Goal: Transaction & Acquisition: Purchase product/service

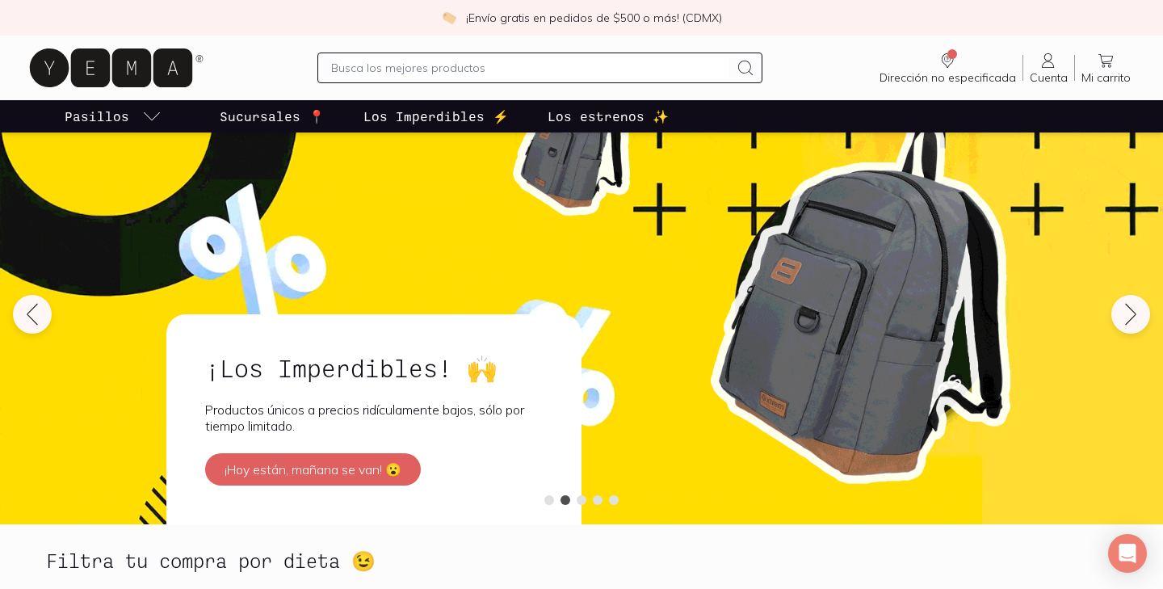
scroll to position [26, 0]
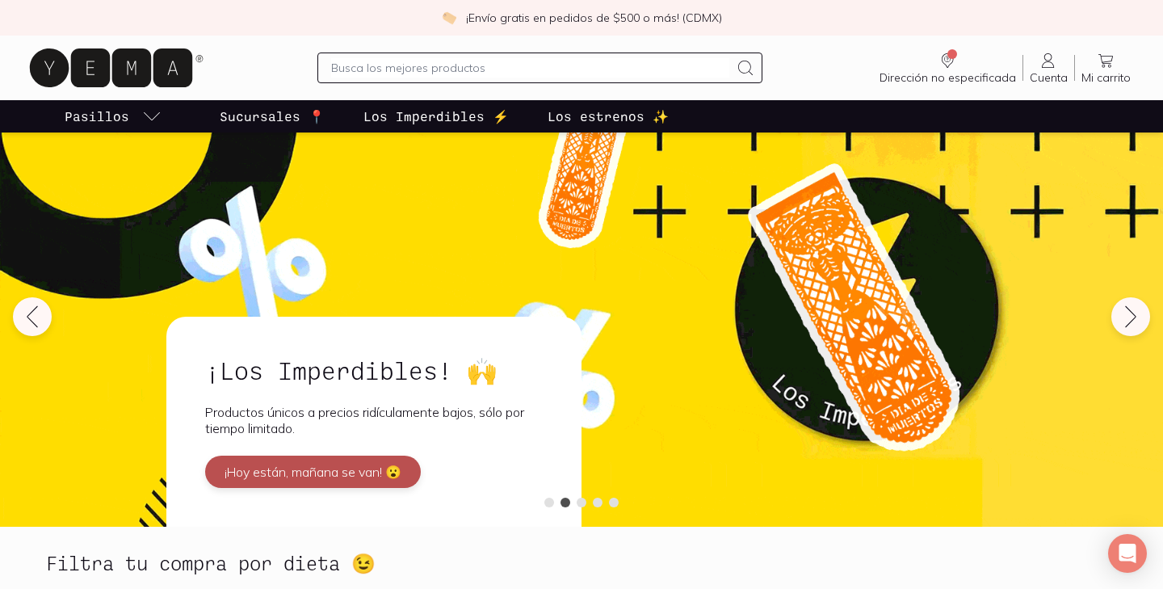
click at [376, 455] on button "¡Hoy están, mañana se van! 😮" at bounding box center [313, 471] width 216 height 32
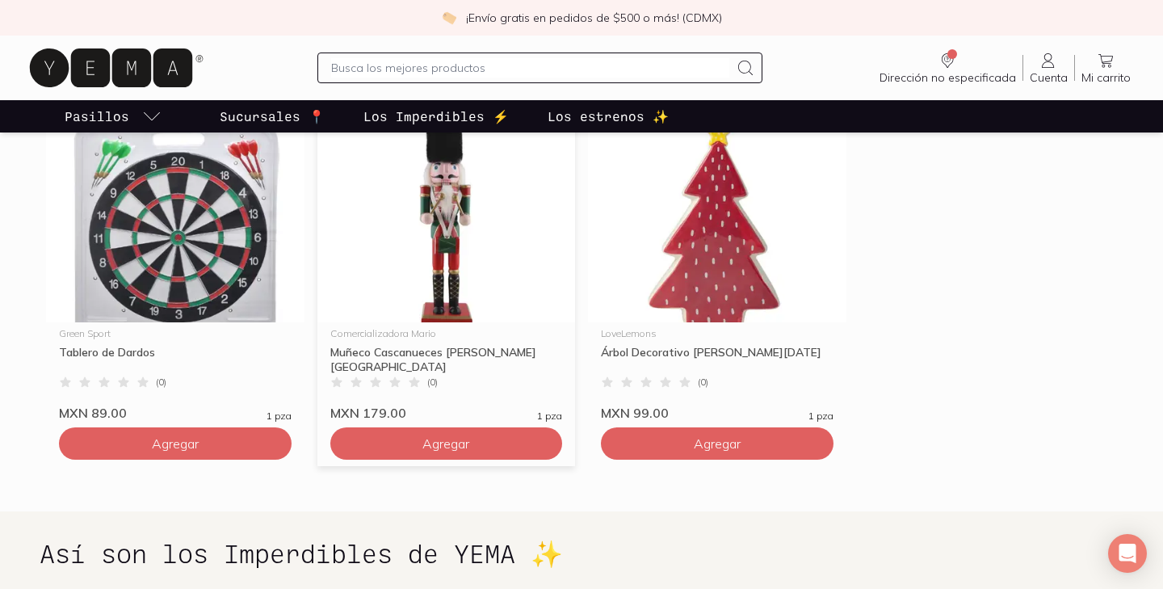
scroll to position [857, 0]
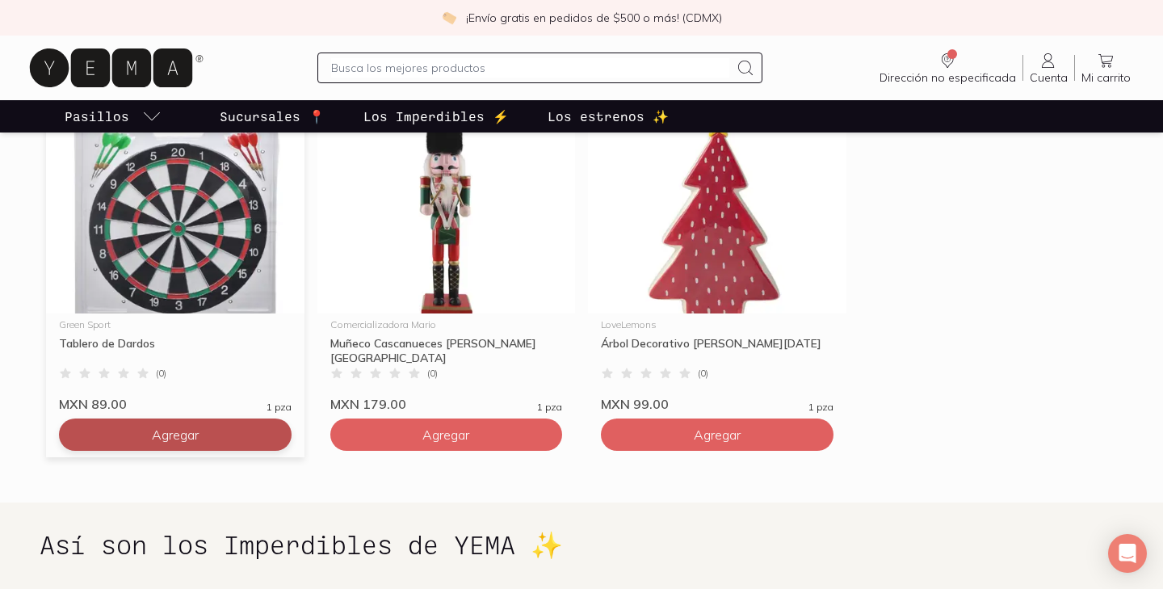
click at [212, 432] on button "Agregar" at bounding box center [175, 434] width 233 height 32
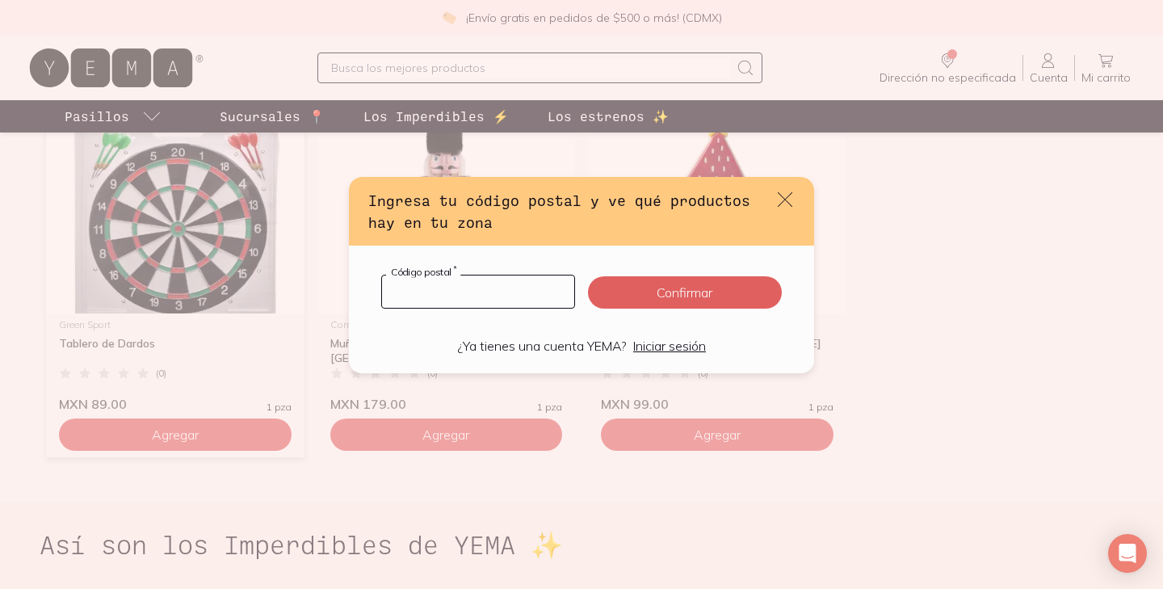
click at [463, 299] on input "default" at bounding box center [478, 291] width 192 height 32
type input "04360"
click at [679, 292] on button "Confirmar" at bounding box center [685, 292] width 194 height 32
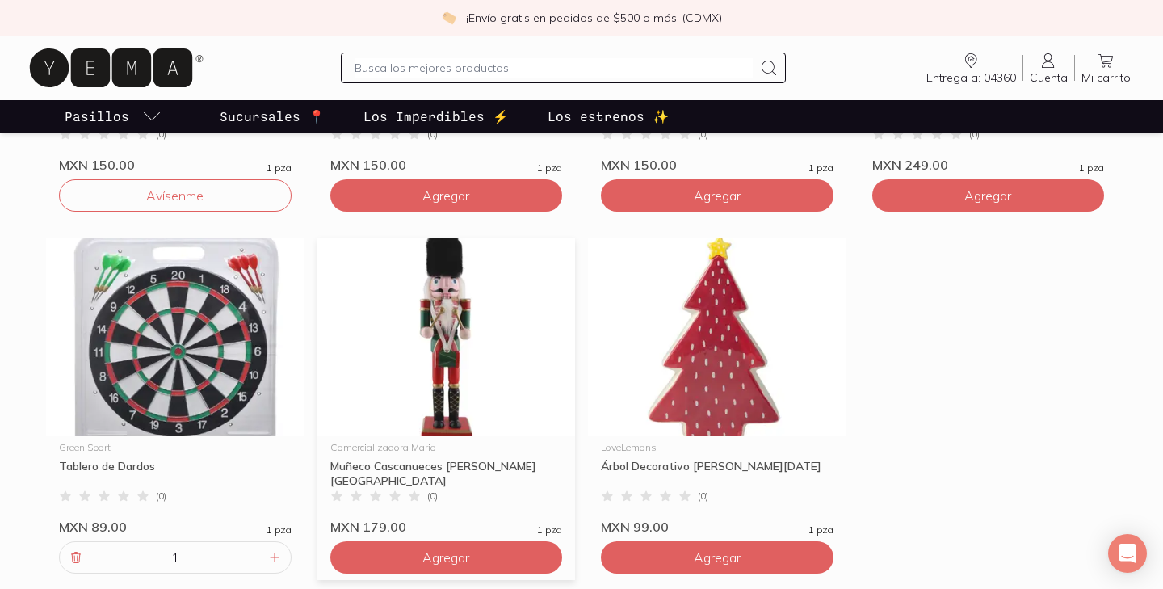
scroll to position [729, 0]
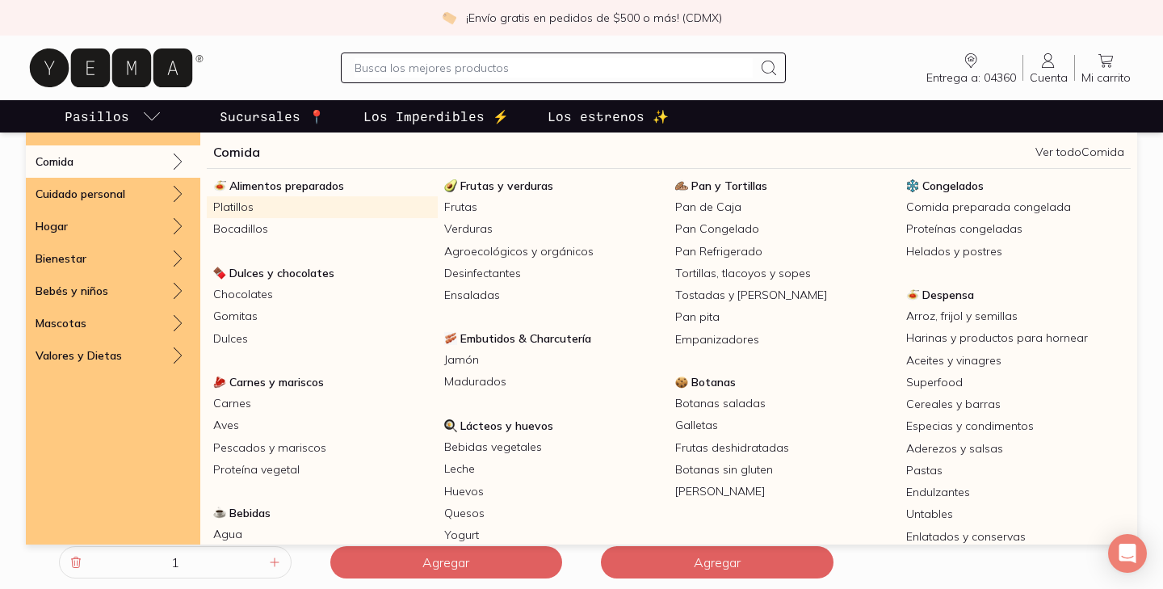
click at [248, 210] on link "Platillos" at bounding box center [322, 207] width 231 height 22
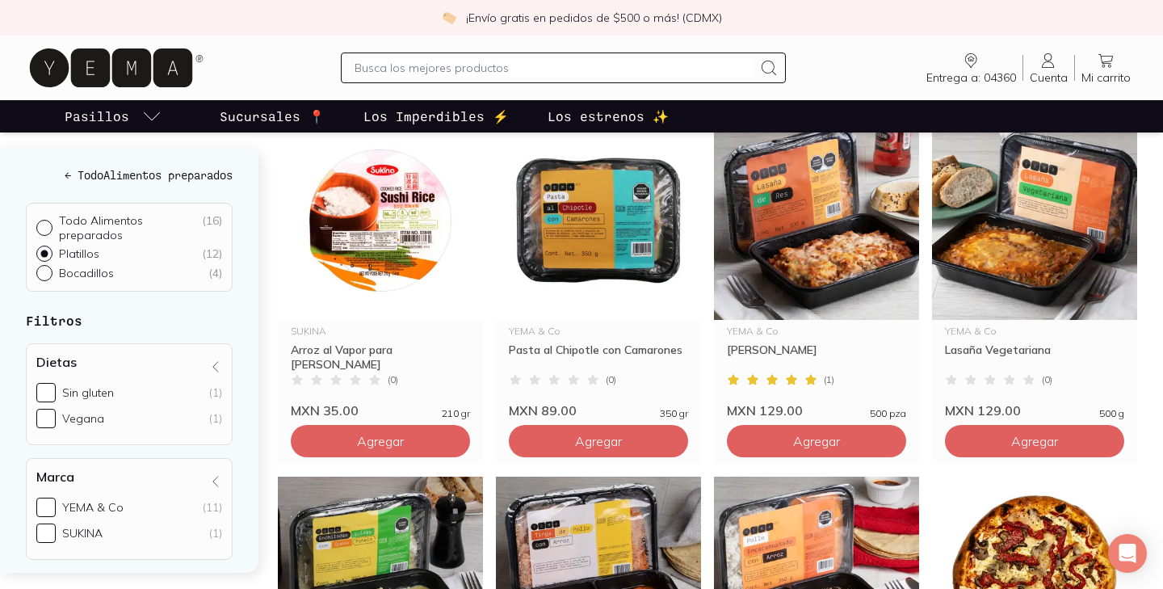
scroll to position [229, 0]
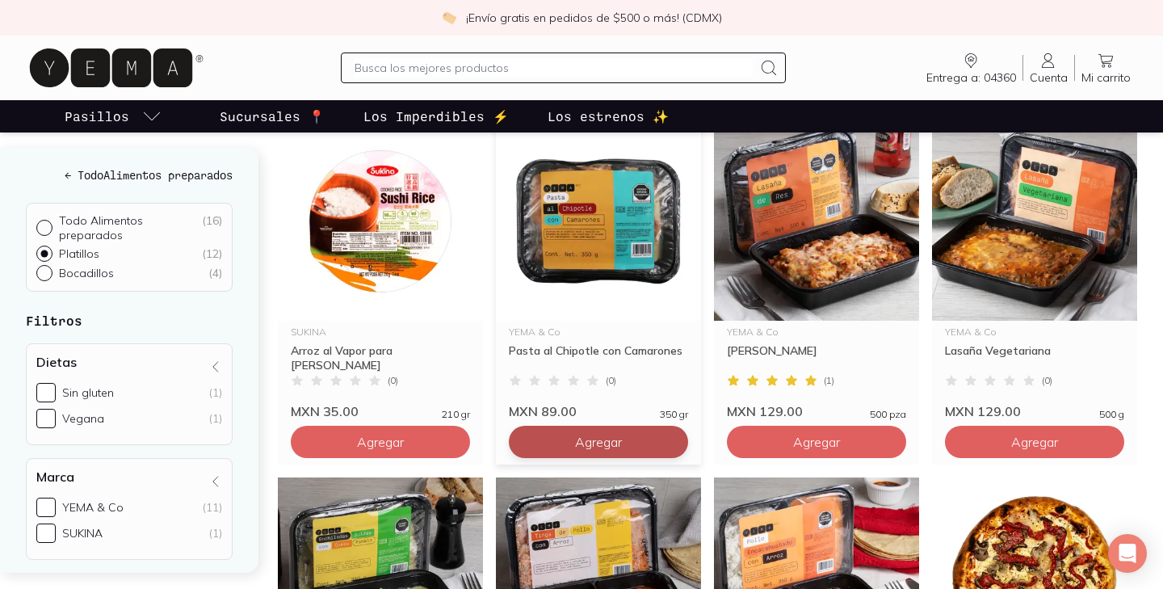
click at [577, 448] on span "Agregar" at bounding box center [598, 442] width 47 height 16
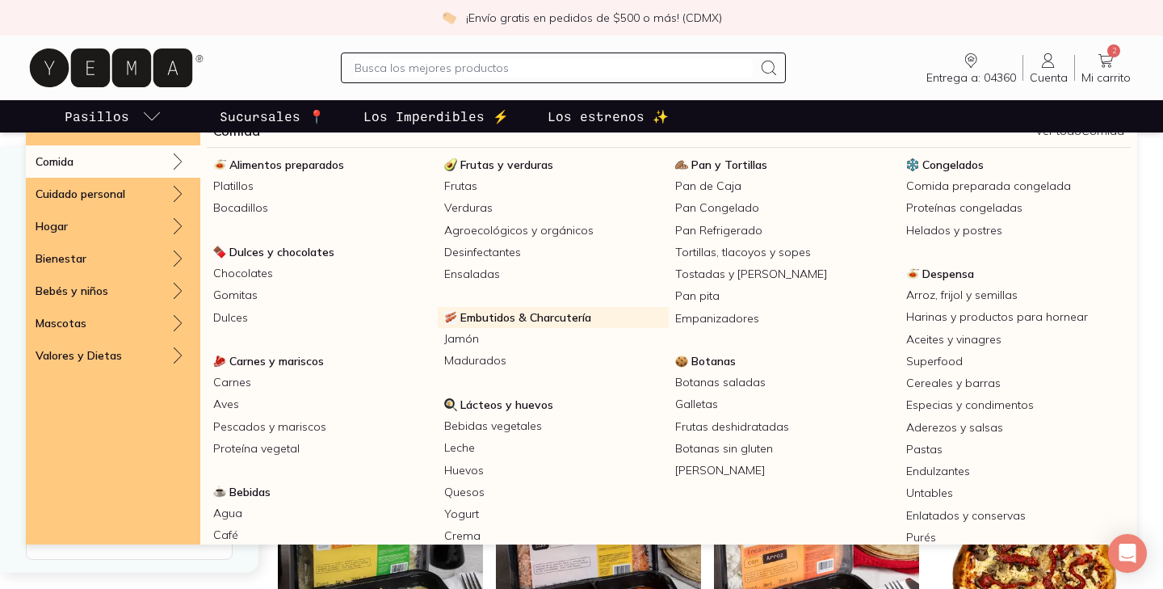
scroll to position [9, 0]
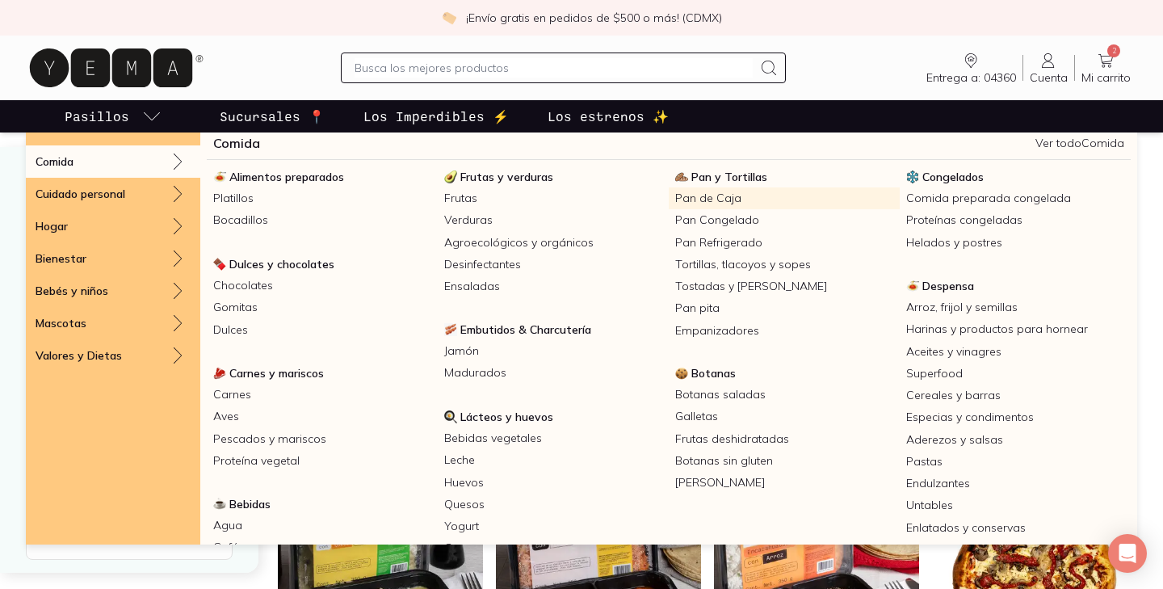
click at [707, 204] on link "Pan de Caja" at bounding box center [784, 198] width 231 height 22
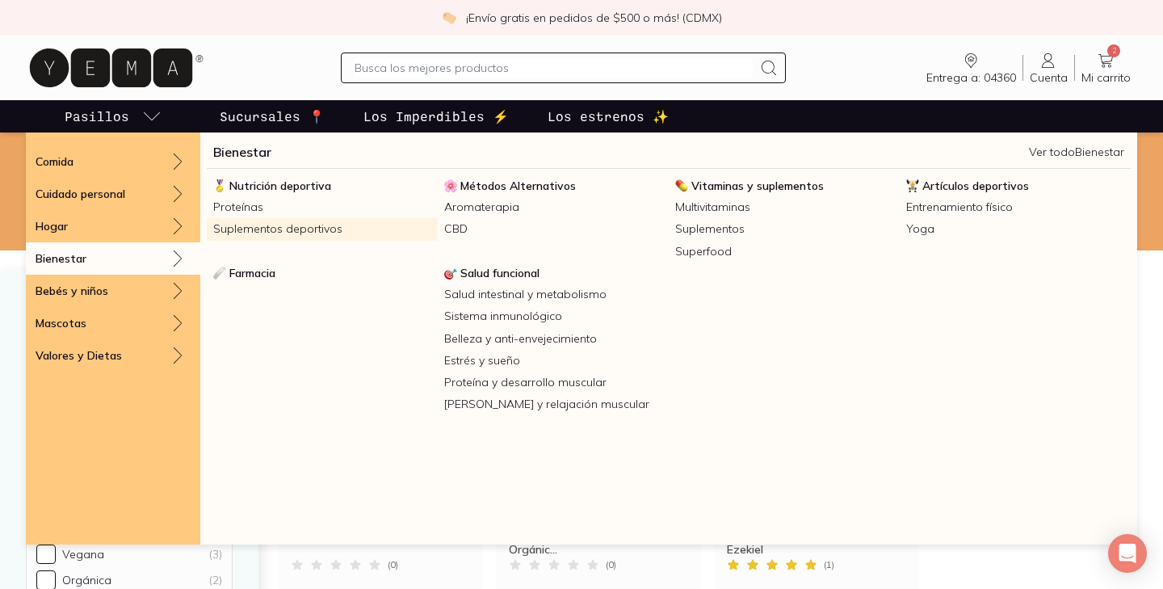
click at [248, 224] on link "Suplementos deportivos" at bounding box center [322, 229] width 231 height 22
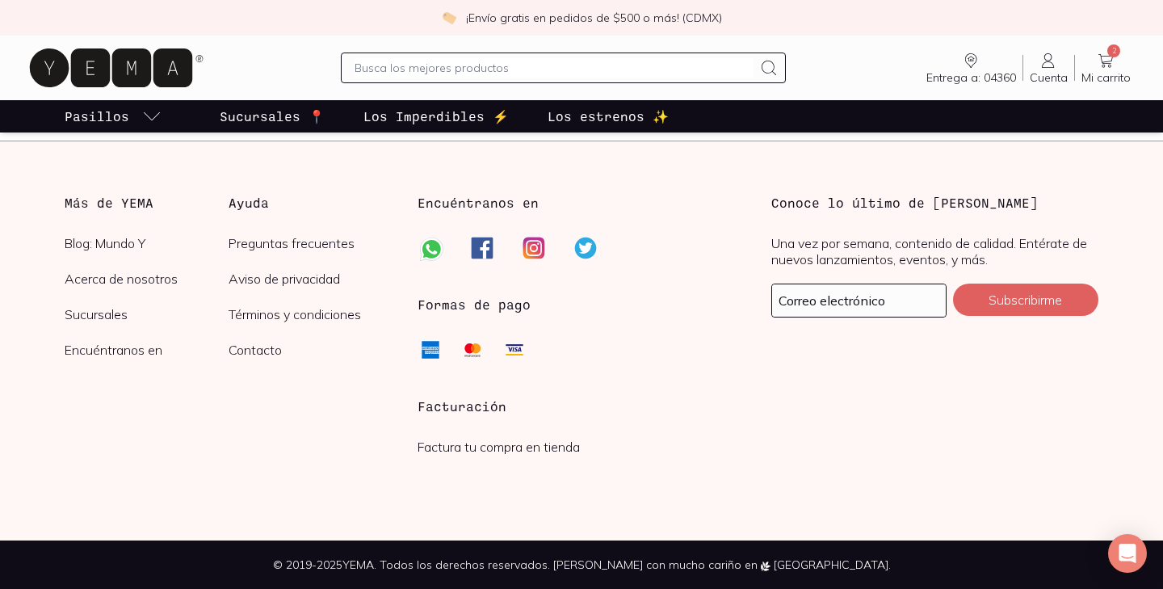
scroll to position [459, 0]
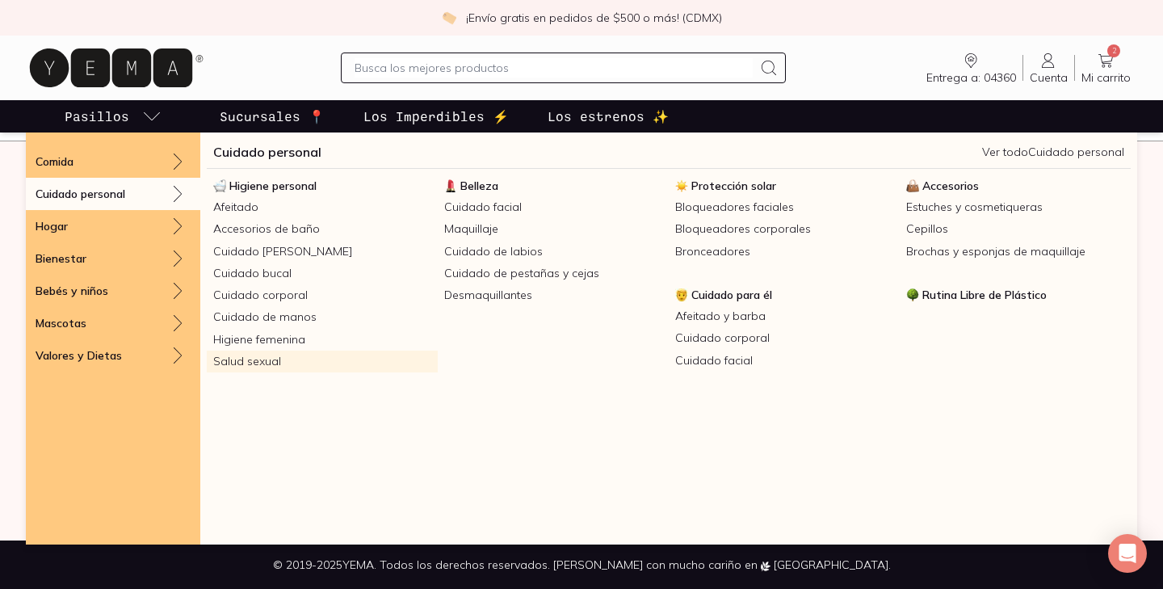
click at [255, 355] on link "Salud sexual" at bounding box center [322, 361] width 231 height 22
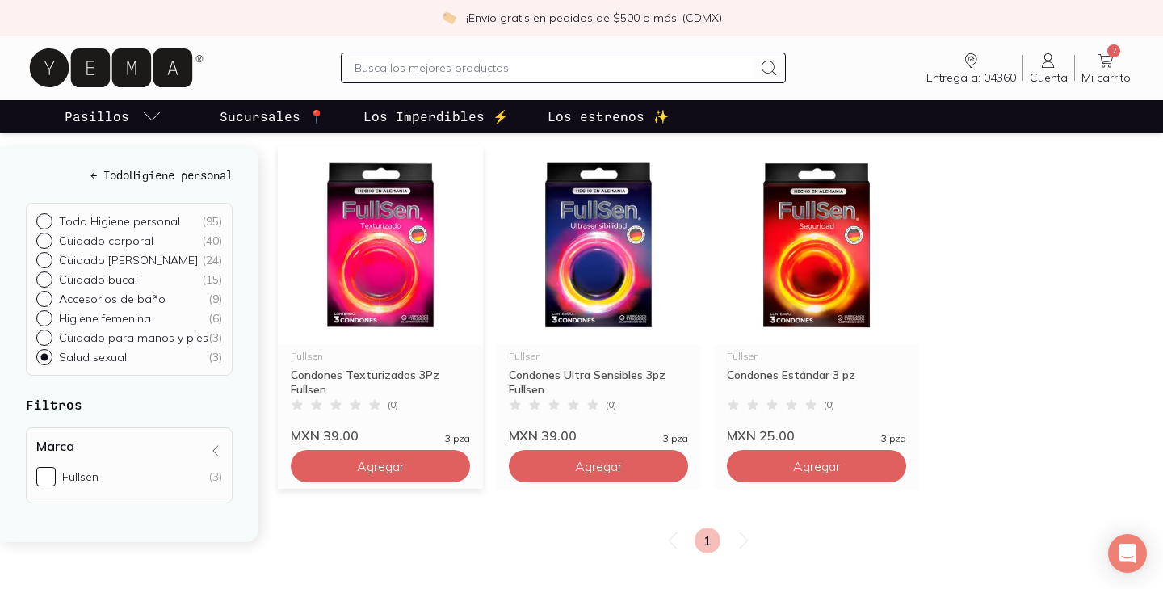
scroll to position [110, 0]
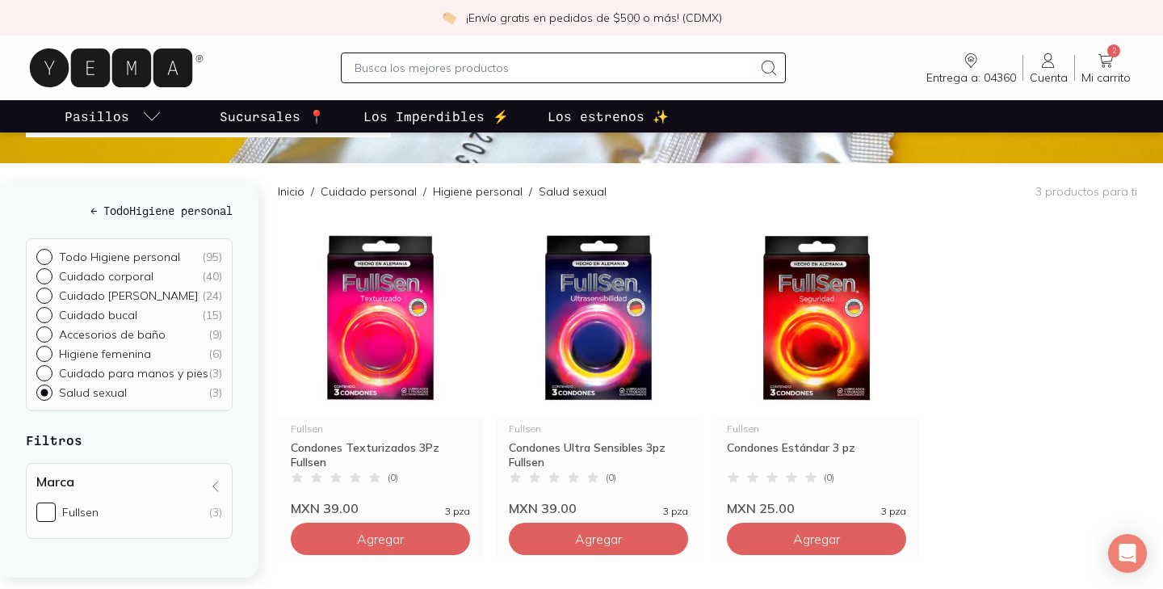
click at [417, 58] on input "text" at bounding box center [552, 67] width 397 height 19
type input "CHOBANI"
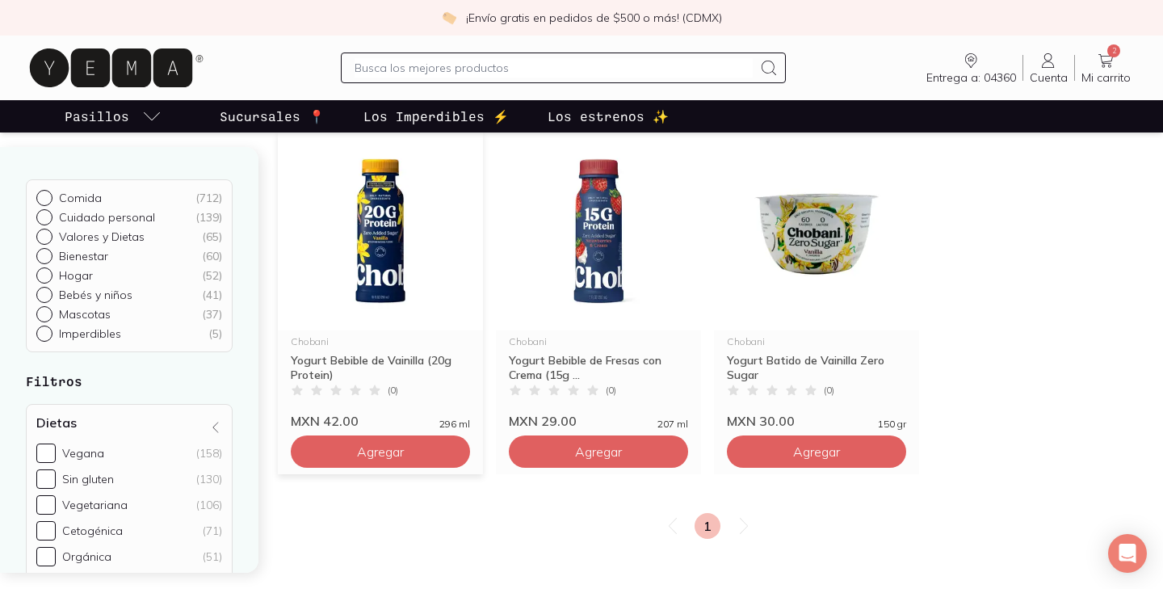
scroll to position [174, 0]
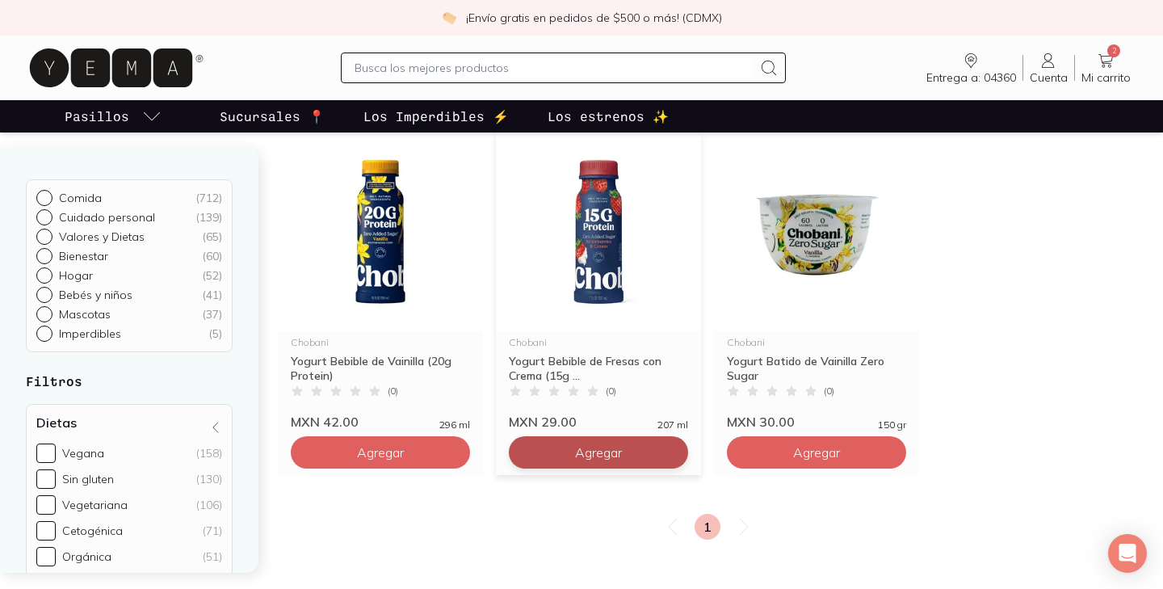
click at [654, 451] on button "Agregar" at bounding box center [598, 452] width 179 height 32
click at [676, 446] on icon at bounding box center [671, 452] width 13 height 13
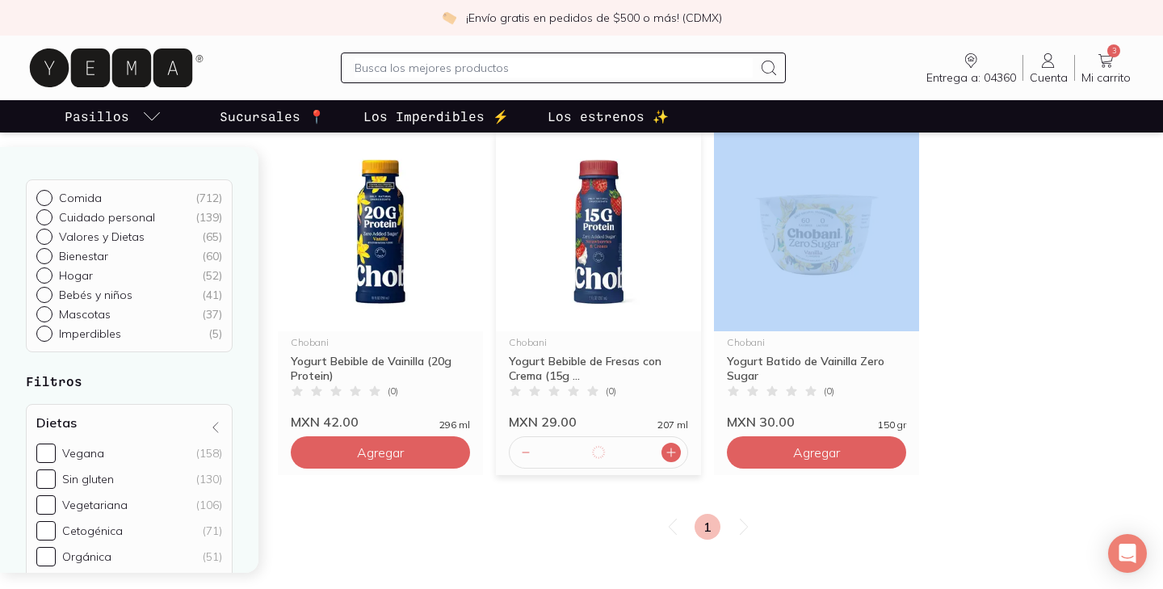
click at [676, 446] on icon at bounding box center [671, 452] width 13 height 13
type input "4"
click at [881, 451] on button "Agregar" at bounding box center [816, 452] width 179 height 32
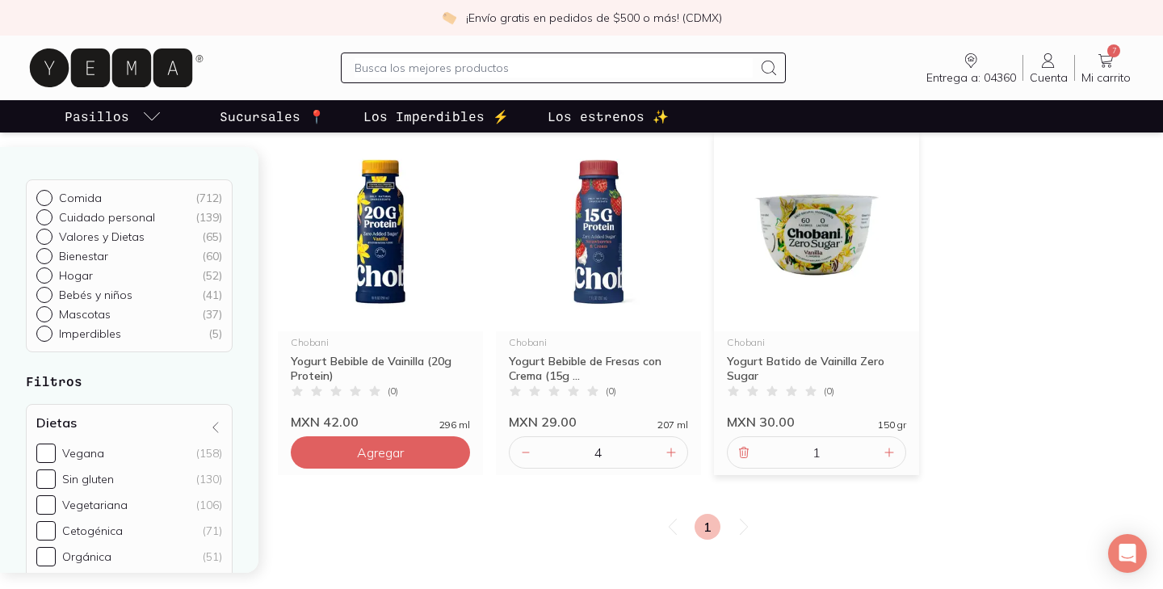
click at [899, 450] on div "1" at bounding box center [816, 452] width 179 height 32
click at [887, 453] on icon at bounding box center [889, 452] width 13 height 13
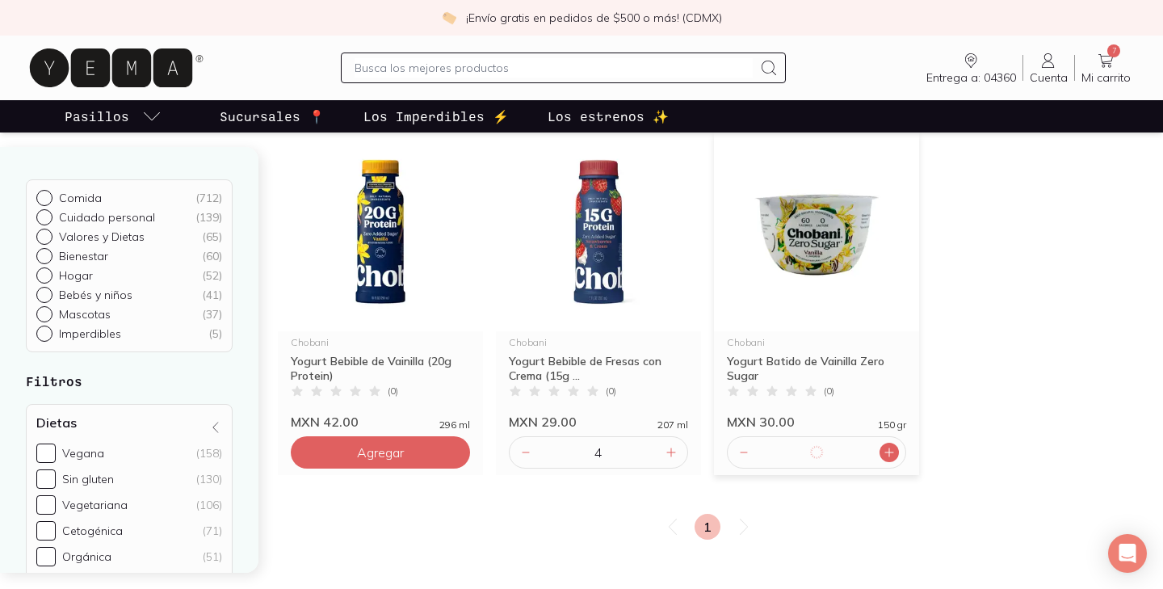
type input "4"
click at [887, 453] on icon at bounding box center [889, 452] width 13 height 13
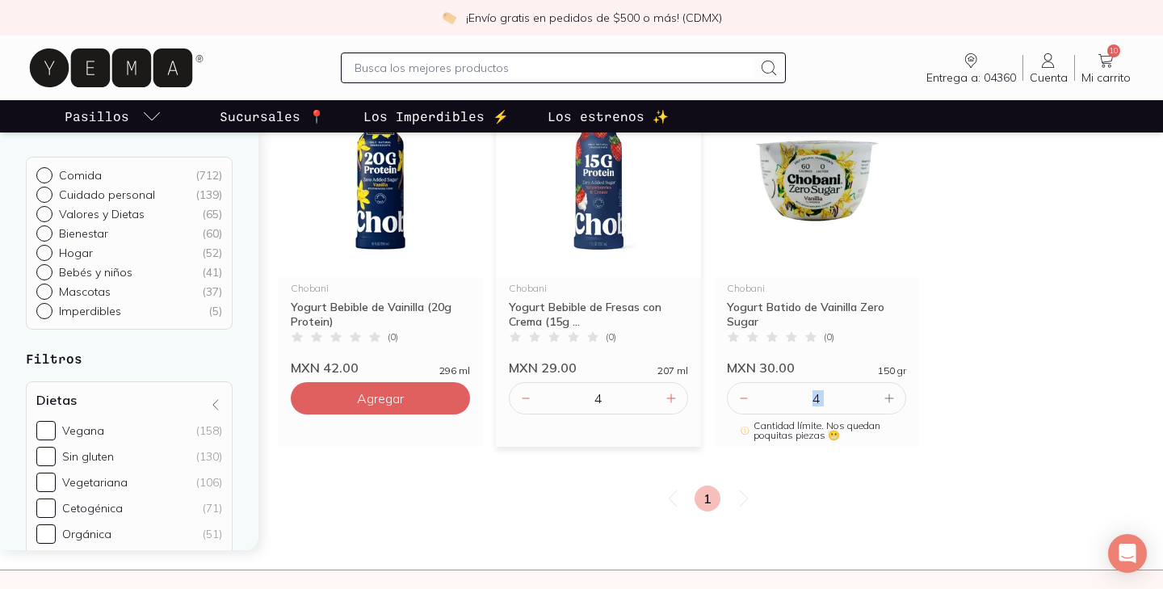
scroll to position [225, 0]
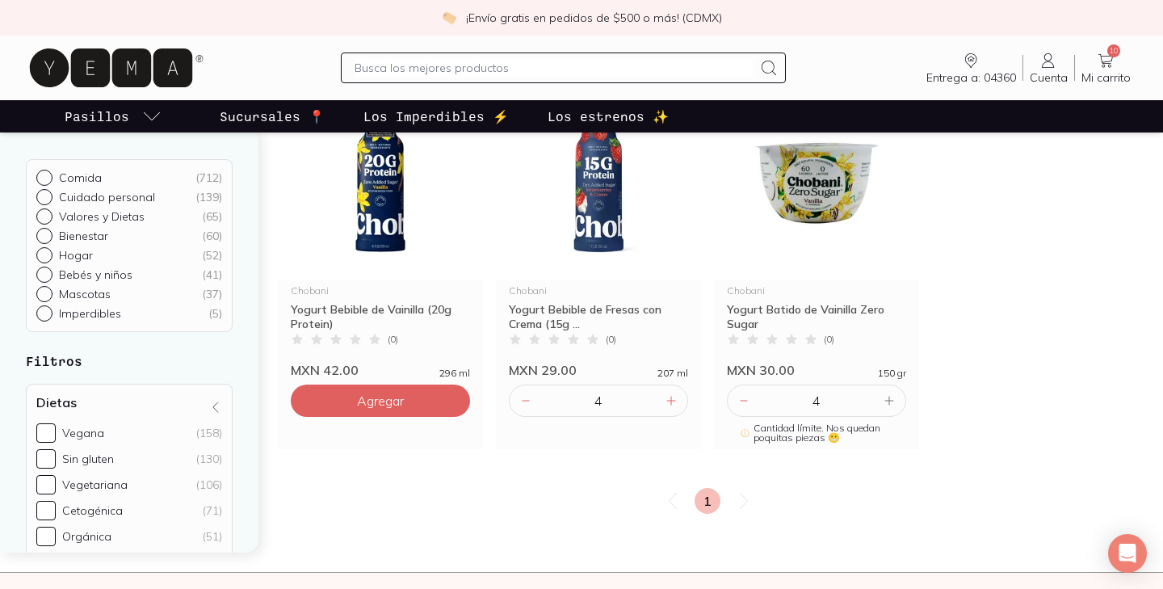
click at [1034, 452] on div "Inicio / Resultados búsqueda 3 productos para ti Chobani Yogurt Bebible de Vain…" at bounding box center [720, 288] width 885 height 527
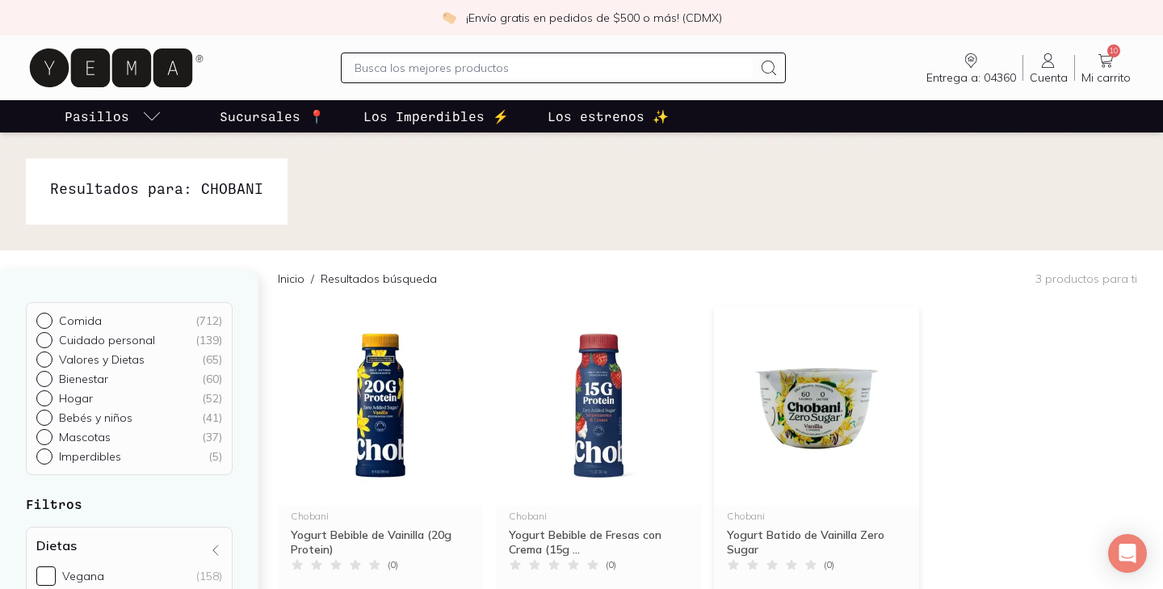
scroll to position [0, 0]
click at [560, 75] on input "text" at bounding box center [552, 67] width 397 height 19
type input "F"
type input "MIX MORAS"
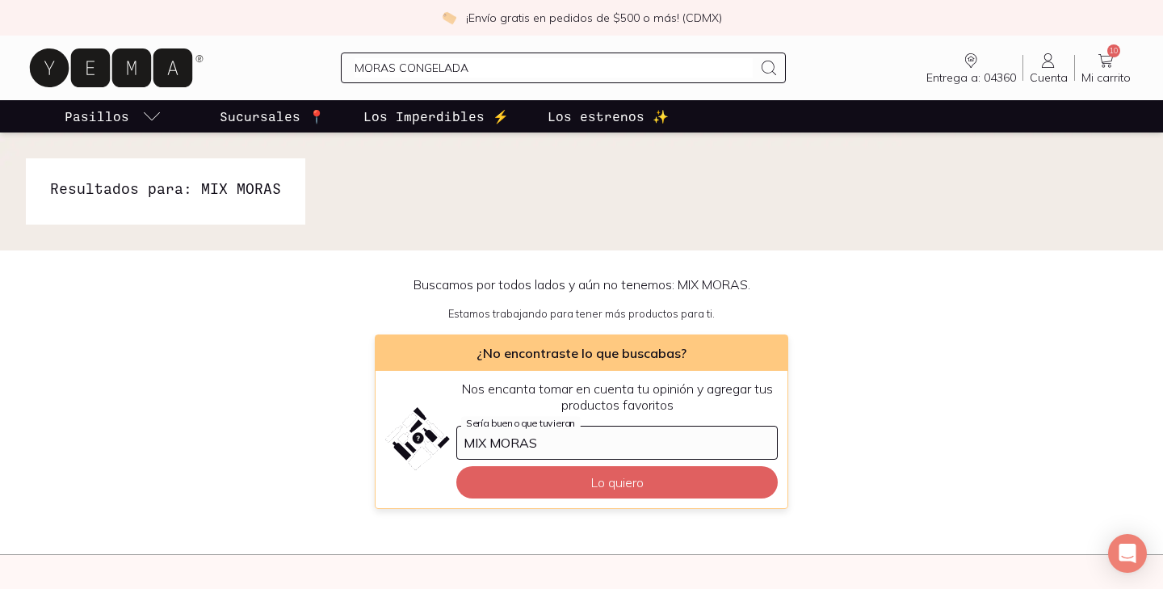
type input "MORAS CONGELADAS"
click at [489, 56] on div at bounding box center [563, 67] width 444 height 31
click at [489, 74] on input "text" at bounding box center [552, 67] width 397 height 19
type input "FRUTOS ROJOS"
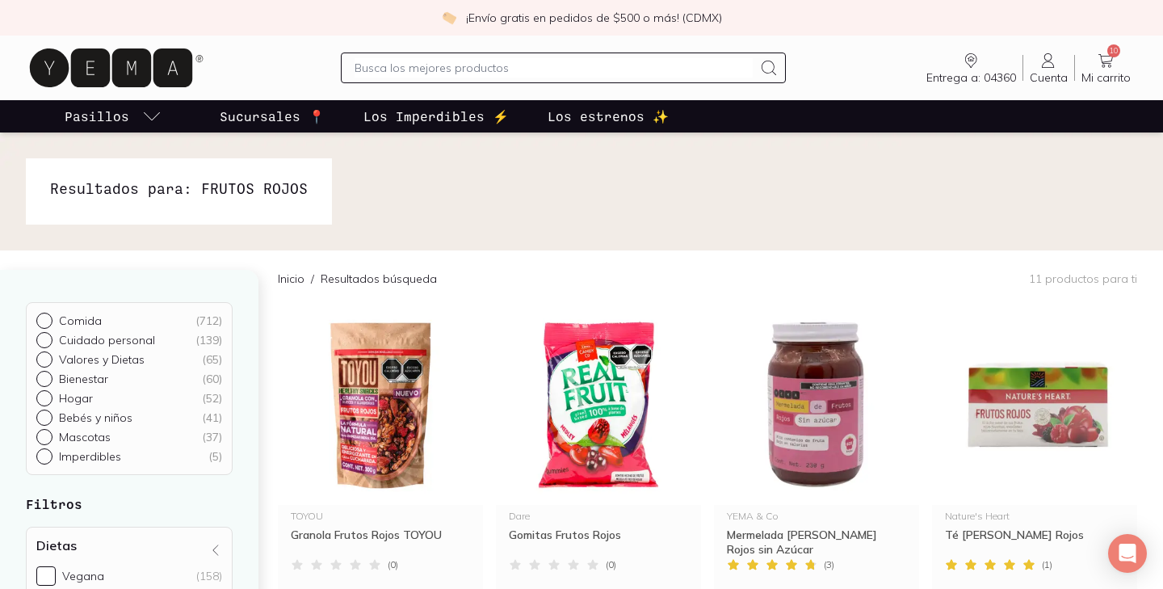
click at [480, 78] on div at bounding box center [563, 67] width 444 height 31
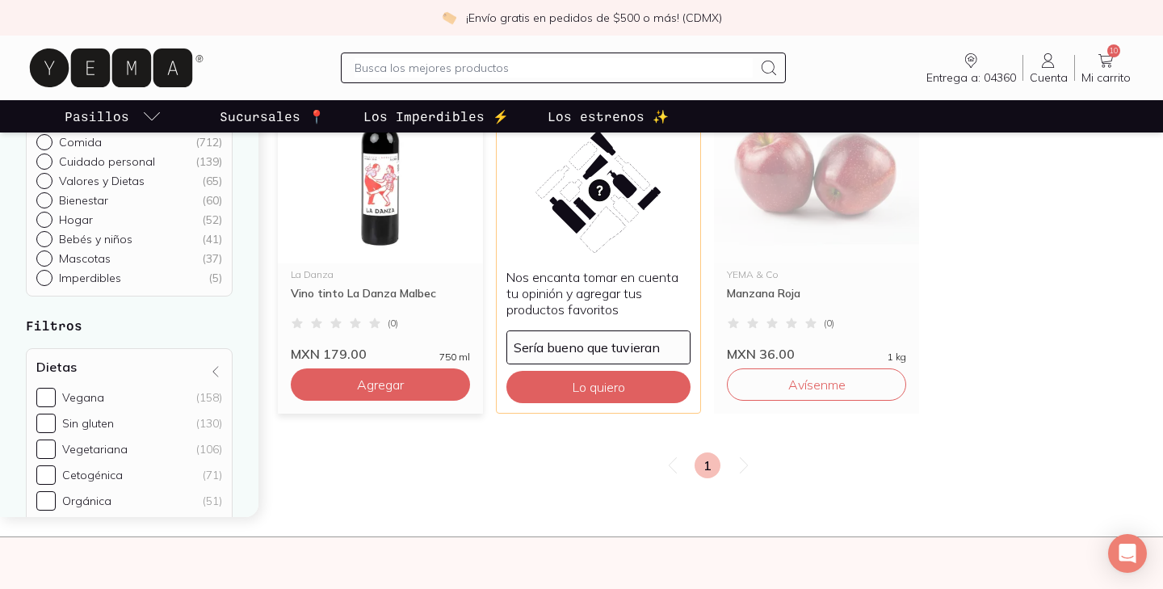
scroll to position [950, 0]
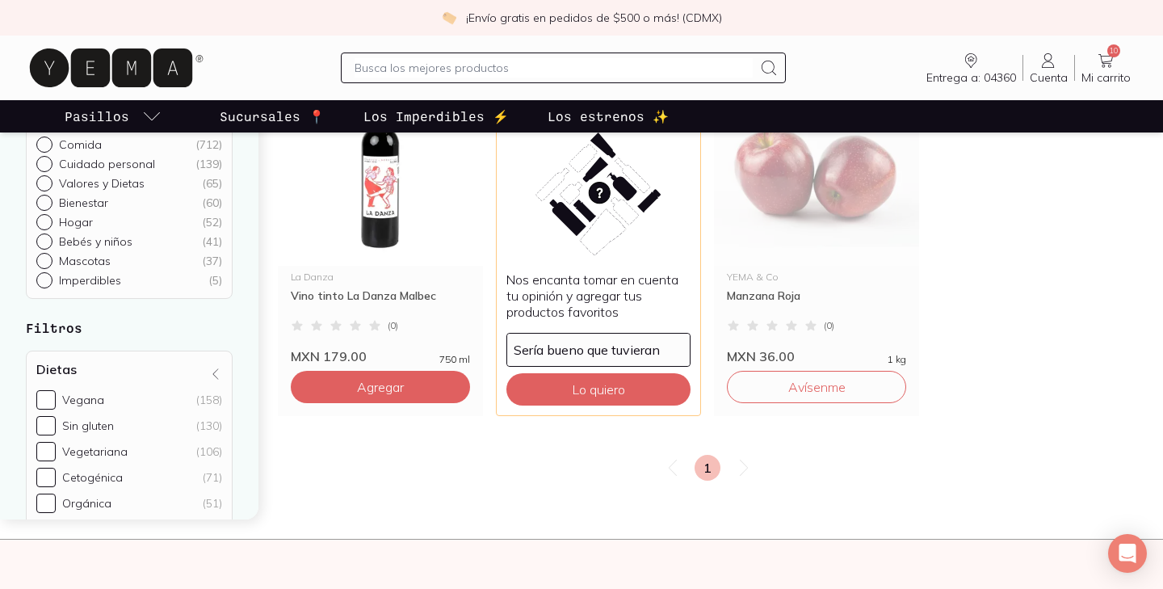
click at [522, 63] on input "text" at bounding box center [552, 67] width 397 height 19
type input "CALDO DE HUESO"
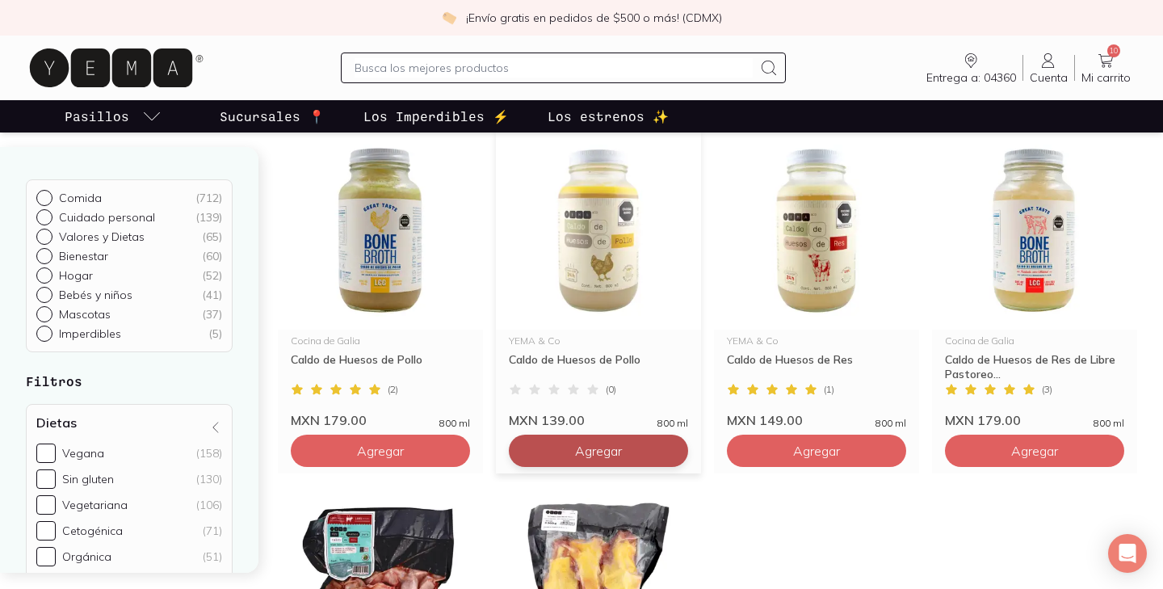
scroll to position [178, 0]
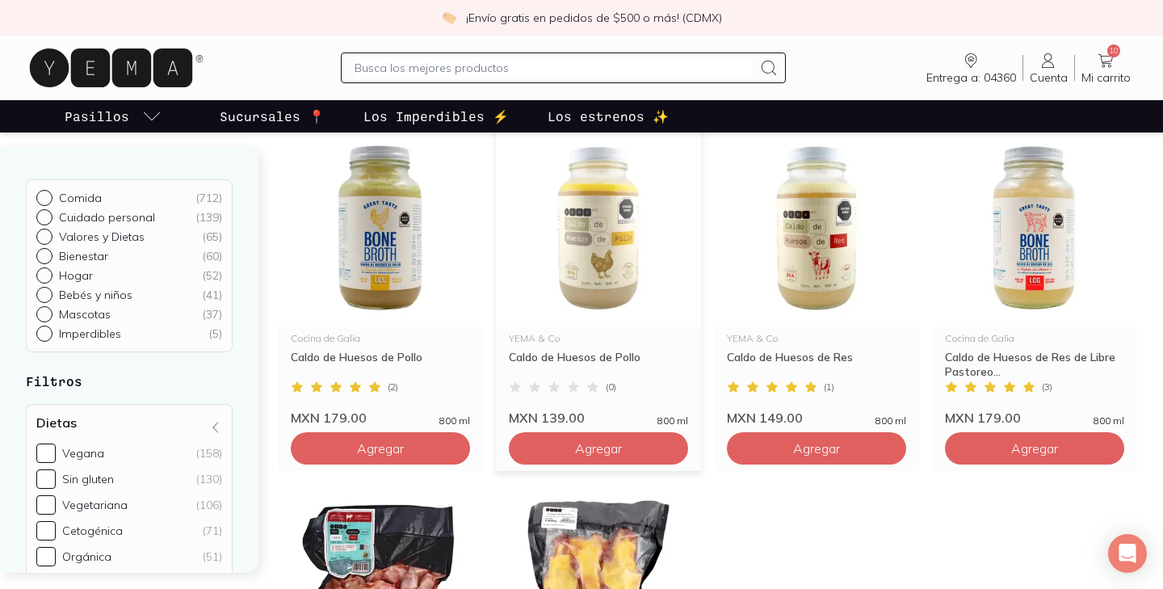
type input "G"
type input "AGUACATE"
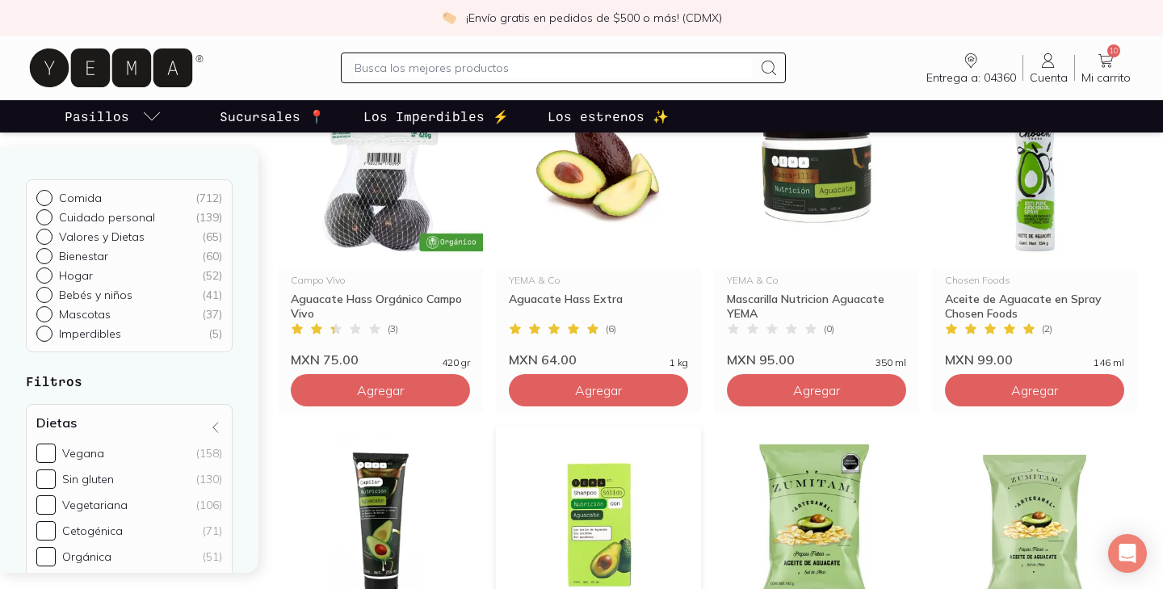
scroll to position [116, 0]
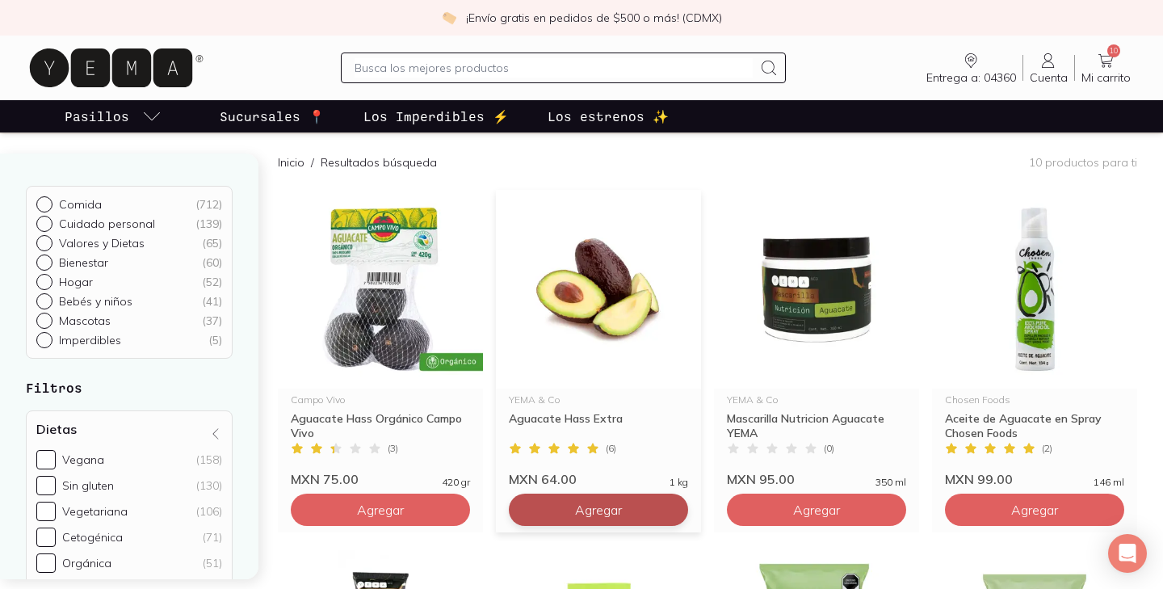
click at [609, 497] on button "Agregar" at bounding box center [598, 509] width 179 height 32
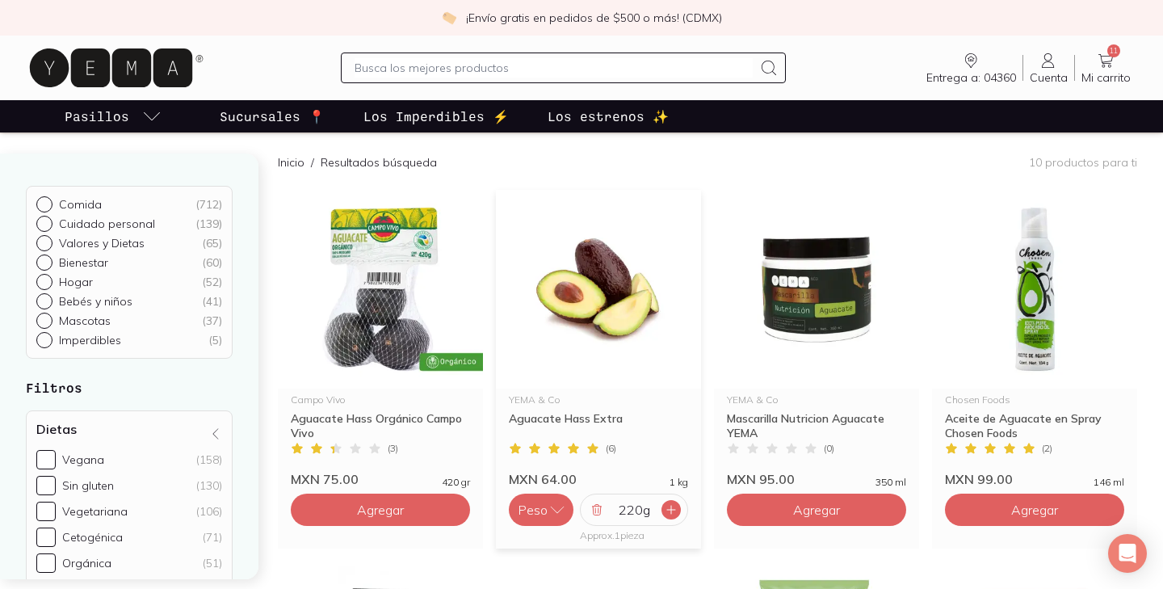
click at [674, 509] on icon at bounding box center [671, 509] width 13 height 13
click at [540, 81] on div at bounding box center [563, 67] width 444 height 31
click at [536, 68] on input "text" at bounding box center [552, 67] width 397 height 19
type input "HUEVO"
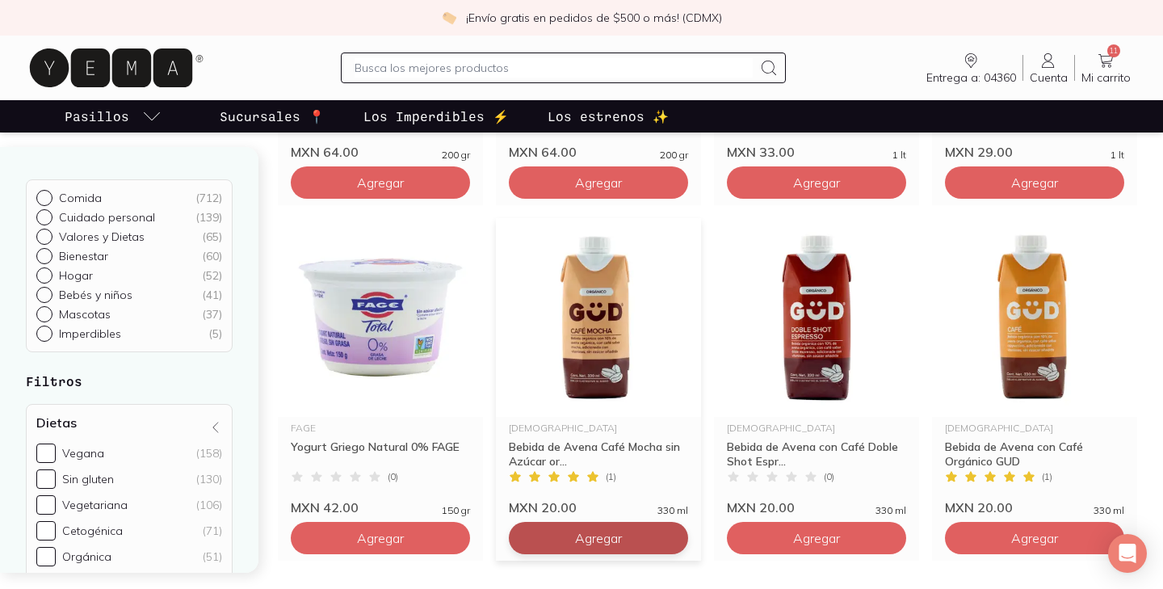
scroll to position [2212, 0]
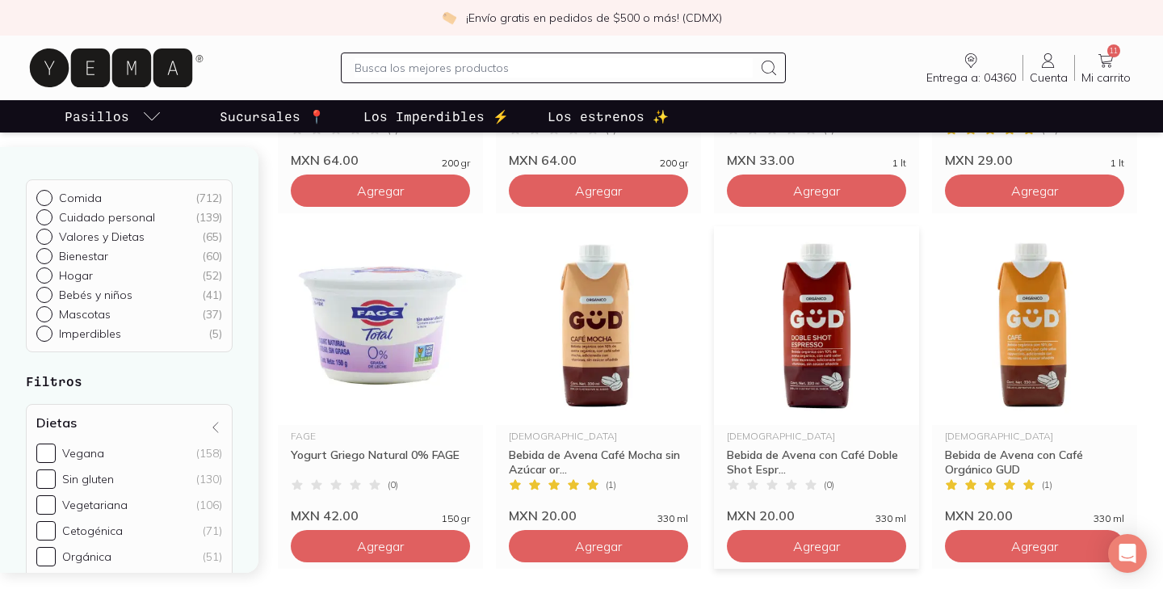
click at [820, 328] on img at bounding box center [816, 325] width 205 height 199
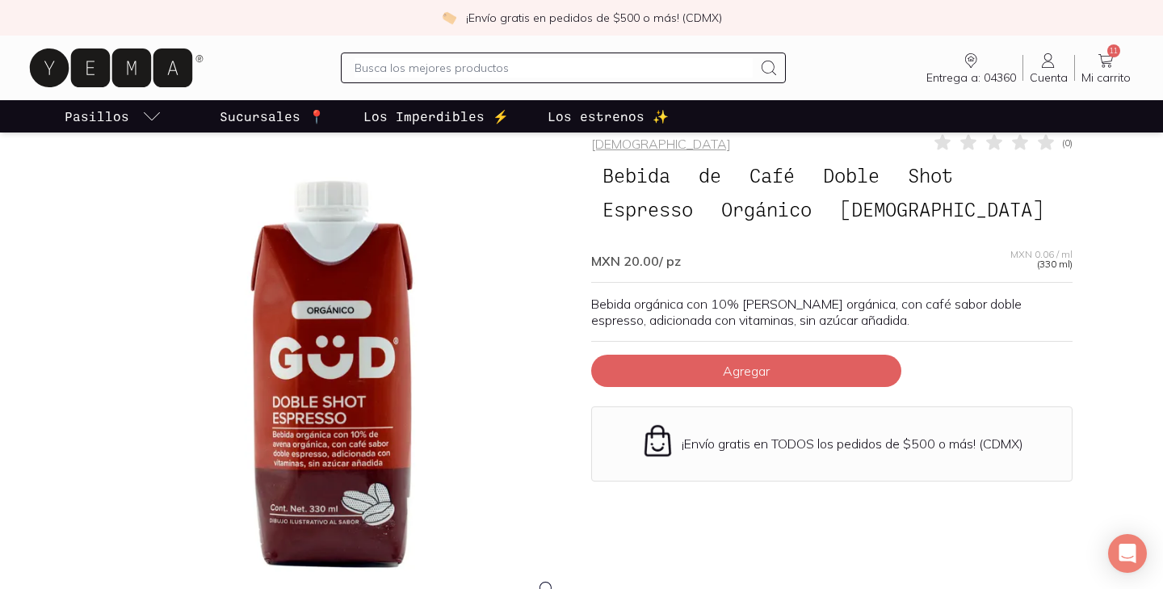
scroll to position [54, 0]
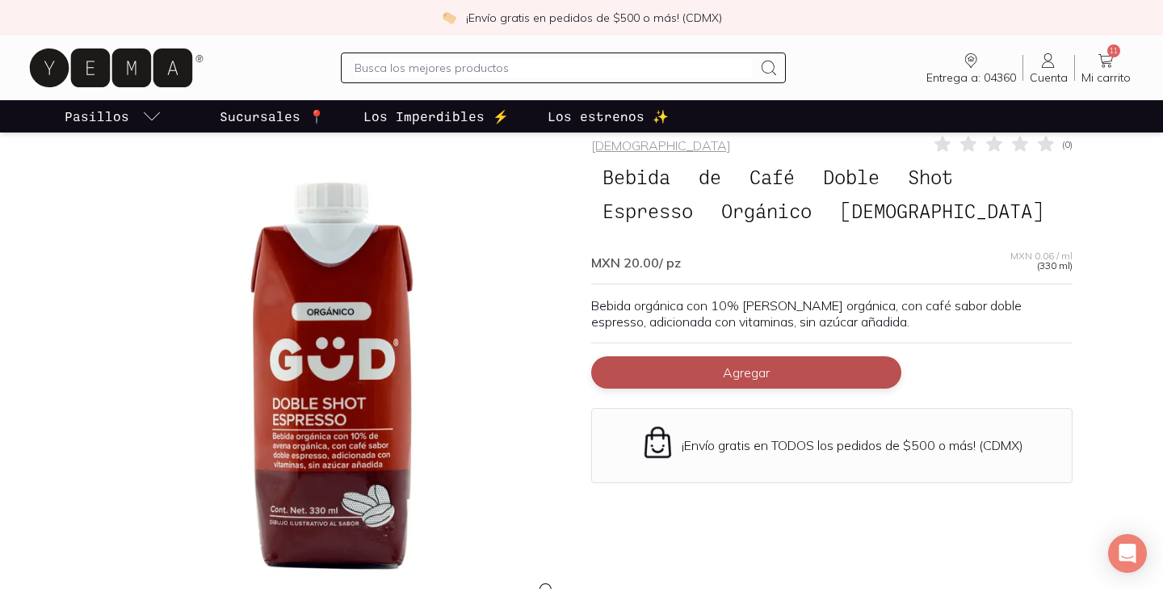
click at [773, 368] on button "Agregar" at bounding box center [746, 372] width 310 height 32
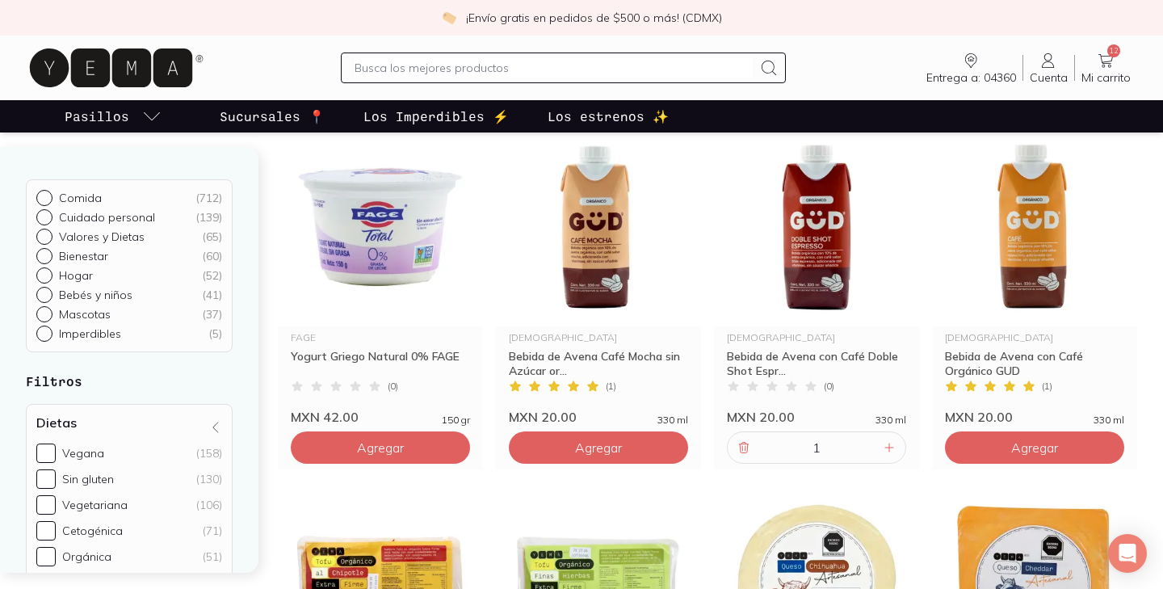
scroll to position [2302, 0]
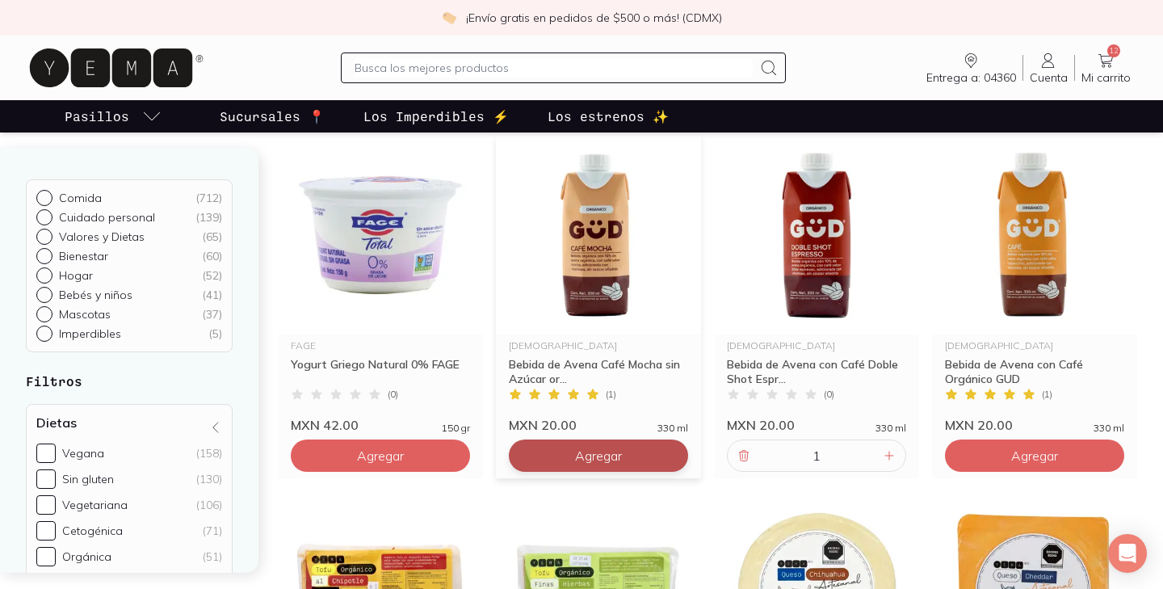
click at [636, 442] on button "Agregar" at bounding box center [598, 455] width 179 height 32
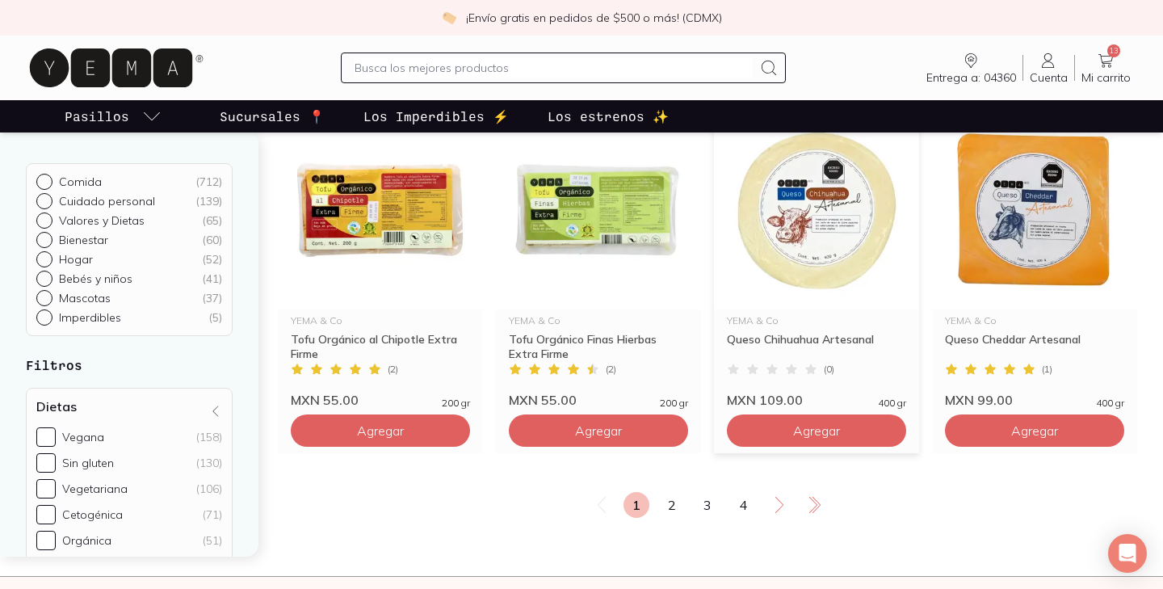
scroll to position [2699, 0]
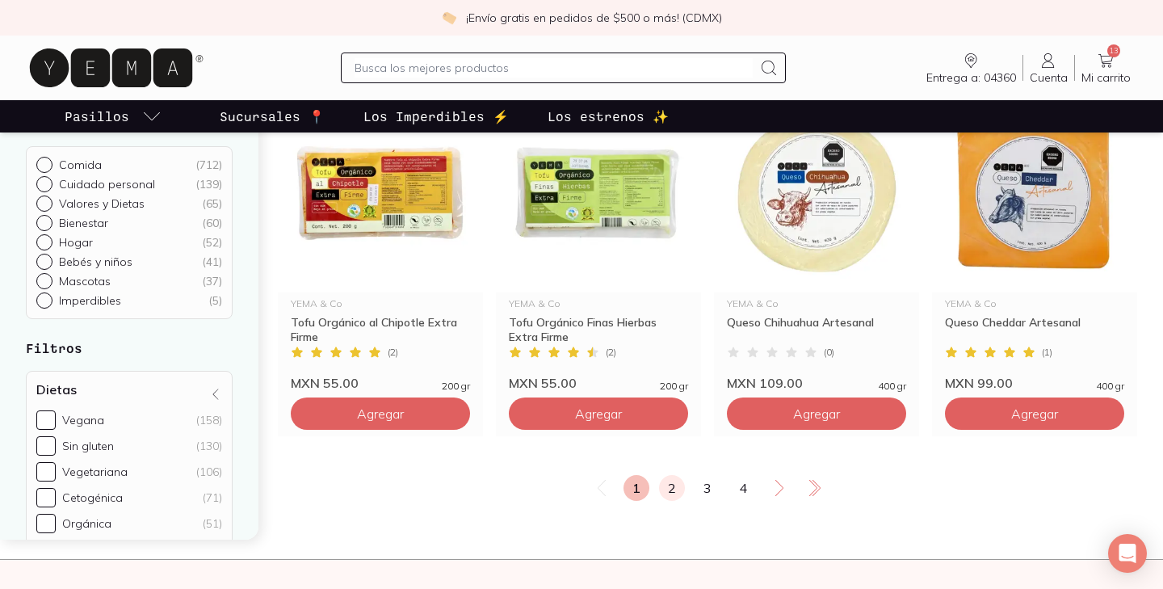
click at [670, 485] on link "2" at bounding box center [672, 488] width 26 height 26
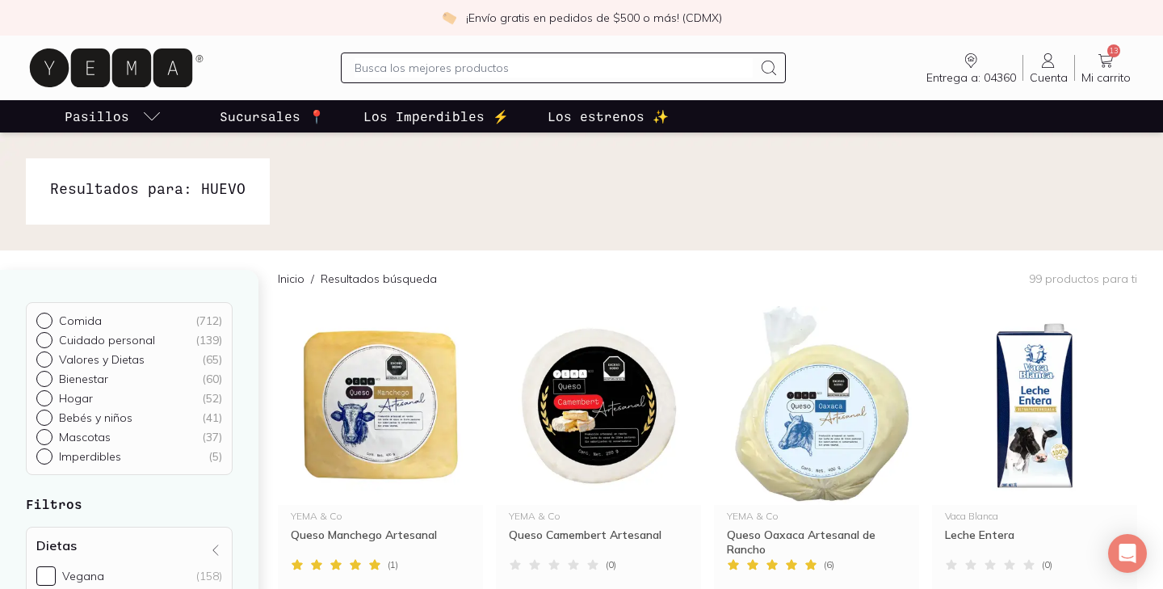
click at [569, 73] on input "text" at bounding box center [552, 67] width 397 height 19
type input "COMPLEJO B"
